Goal: Navigation & Orientation: Find specific page/section

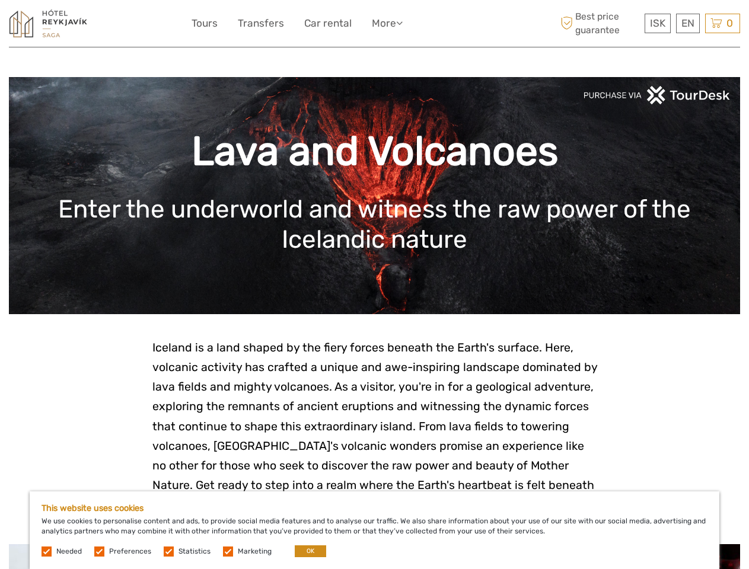
click at [374, 24] on link "More" at bounding box center [387, 23] width 31 height 17
click at [387, 23] on link "More" at bounding box center [387, 23] width 31 height 17
click at [402, 23] on icon at bounding box center [399, 23] width 7 height 10
click at [657, 23] on span "ISK" at bounding box center [657, 23] width 15 height 12
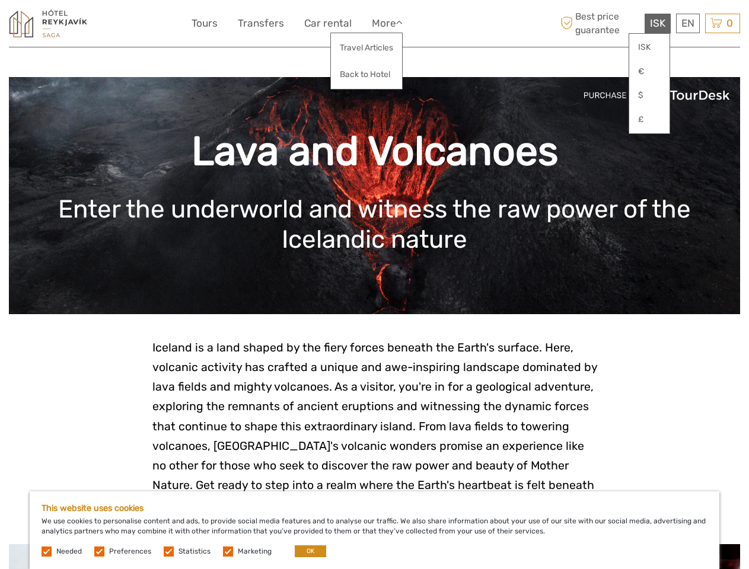
click at [688, 23] on div "EN English Español Deutsch" at bounding box center [688, 24] width 24 height 20
click at [723, 23] on div "0 Items Total 0 ISK Checkout The shopping cart is empty." at bounding box center [722, 24] width 35 height 20
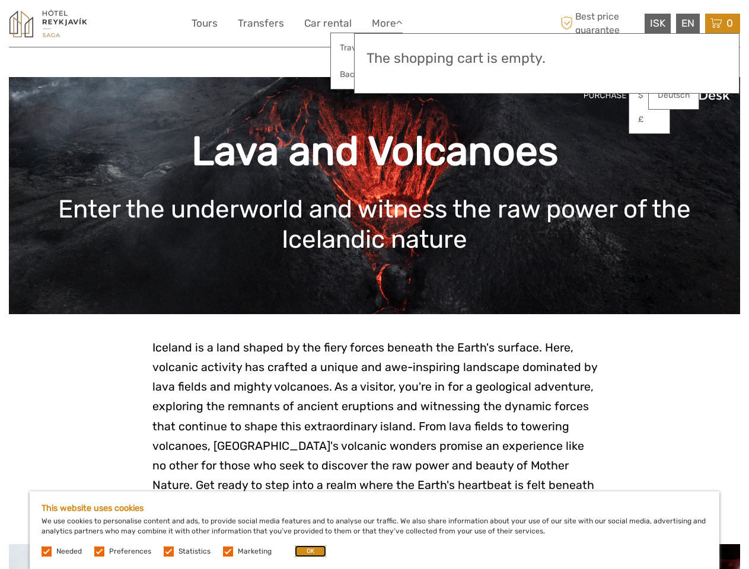
click at [306, 552] on button "OK" at bounding box center [310, 552] width 31 height 12
